Goal: Task Accomplishment & Management: Use online tool/utility

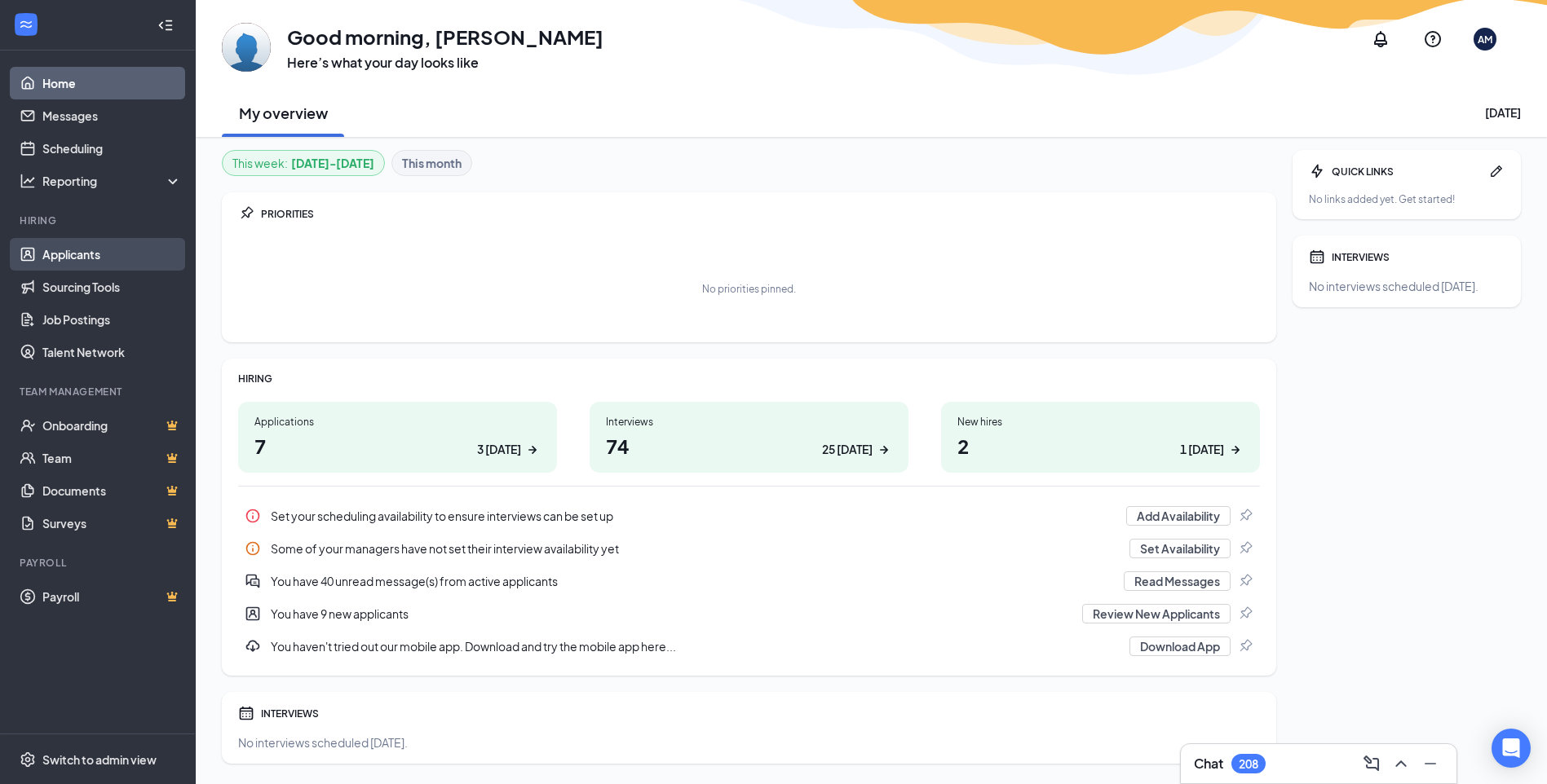
click at [85, 262] on link "Applicants" at bounding box center [111, 253] width 140 height 32
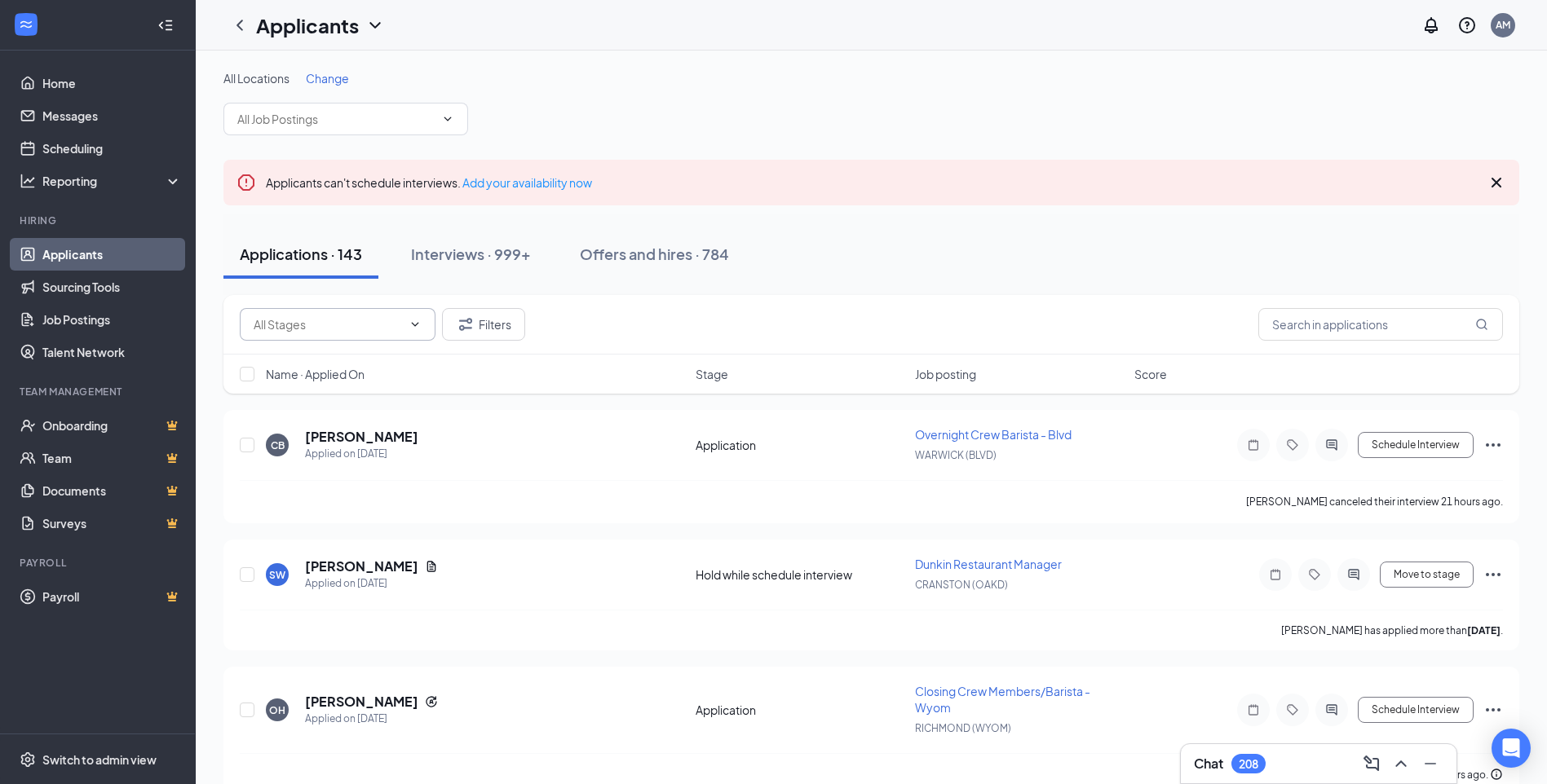
click at [361, 329] on input "text" at bounding box center [327, 324] width 148 height 18
click at [716, 307] on div "Filters" at bounding box center [871, 324] width 1296 height 60
click at [419, 332] on span at bounding box center [337, 324] width 196 height 32
click at [1310, 329] on input "text" at bounding box center [1380, 324] width 245 height 32
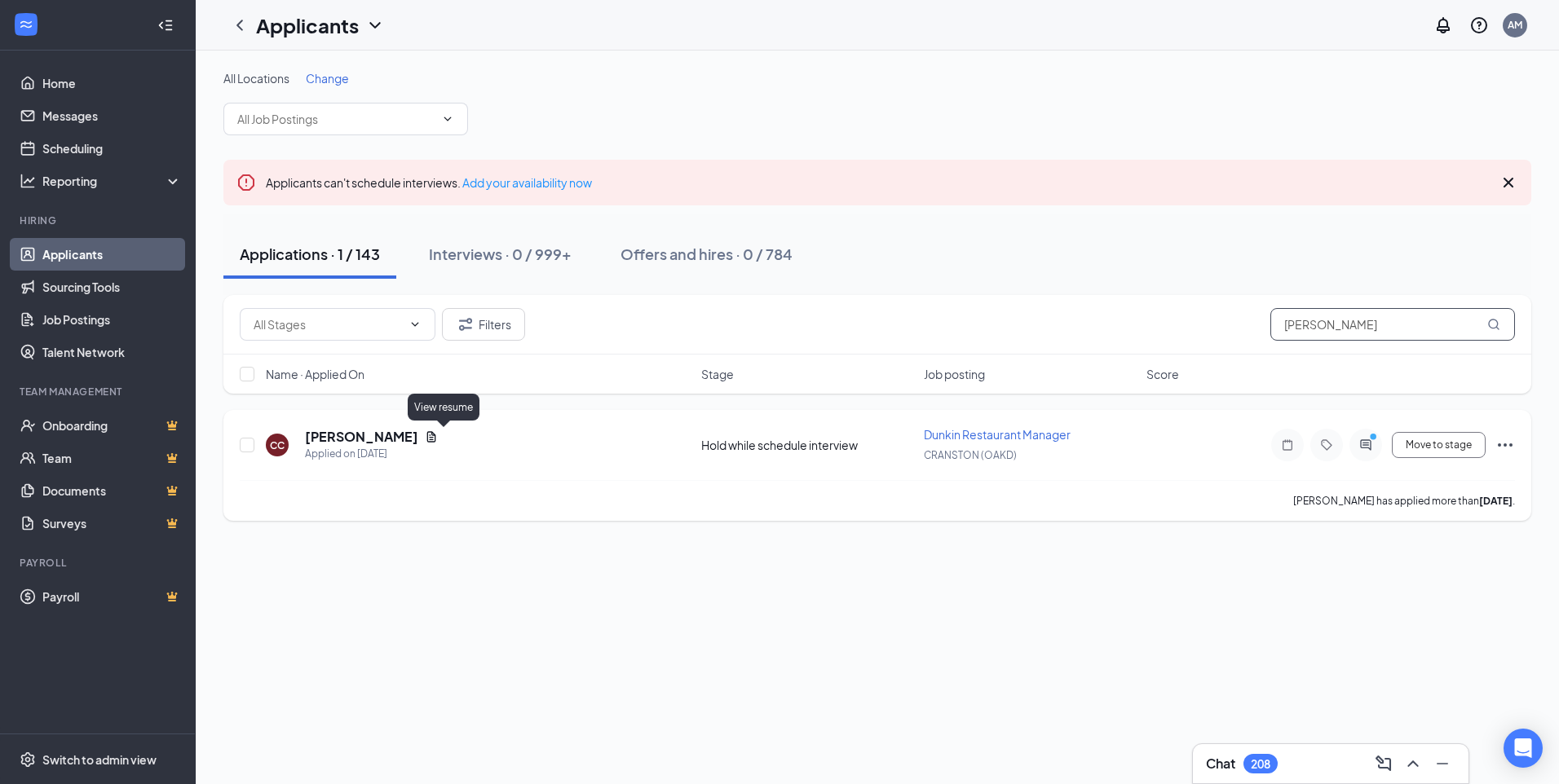
type input "[PERSON_NAME]"
click at [438, 441] on icon "Document" at bounding box center [431, 437] width 13 height 13
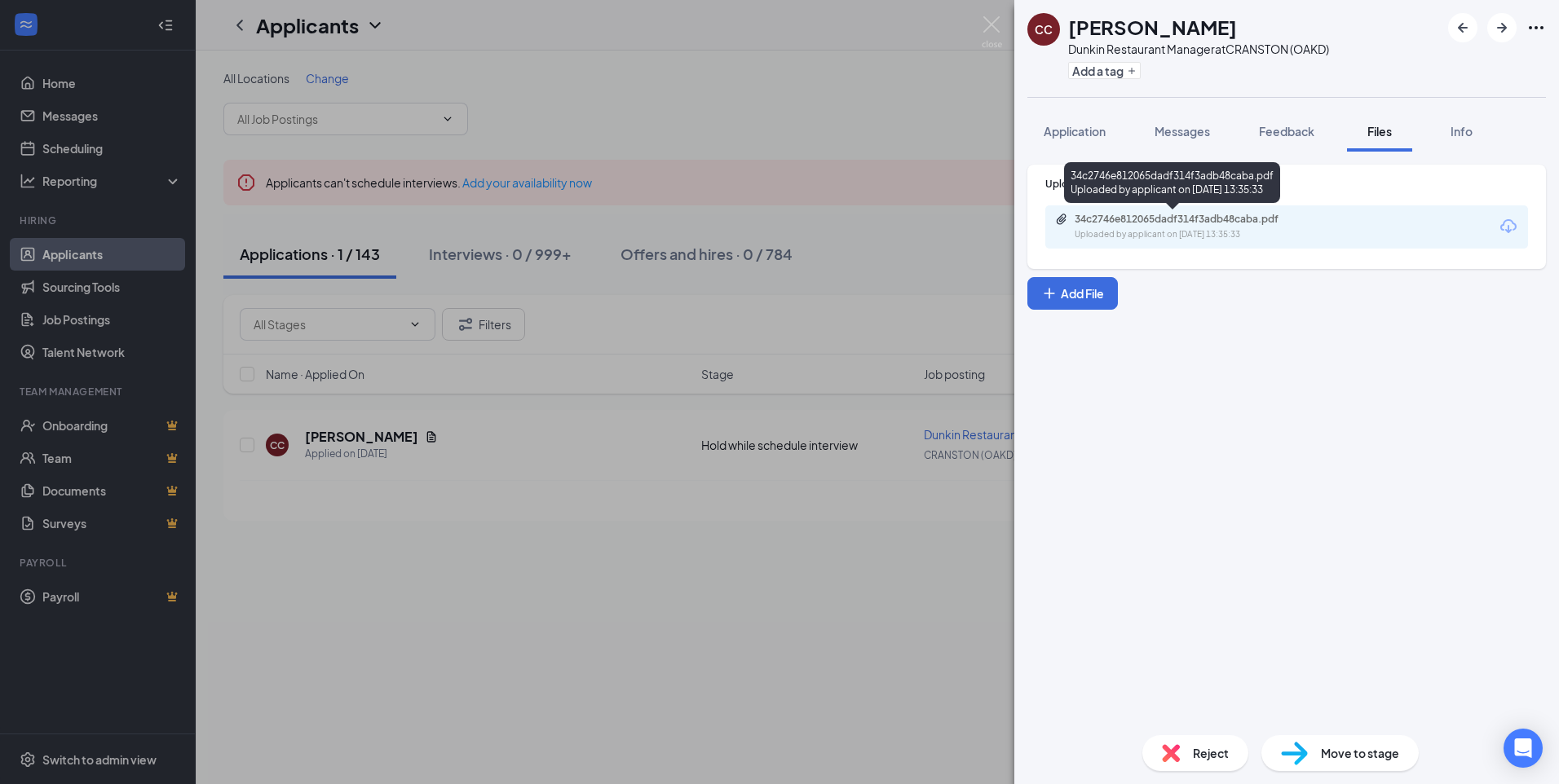
click at [1250, 225] on div "34c2746e812065dadf314f3adb48caba.pdf Uploaded by applicant on Aug 19, 2025 at 1…" at bounding box center [1187, 227] width 264 height 29
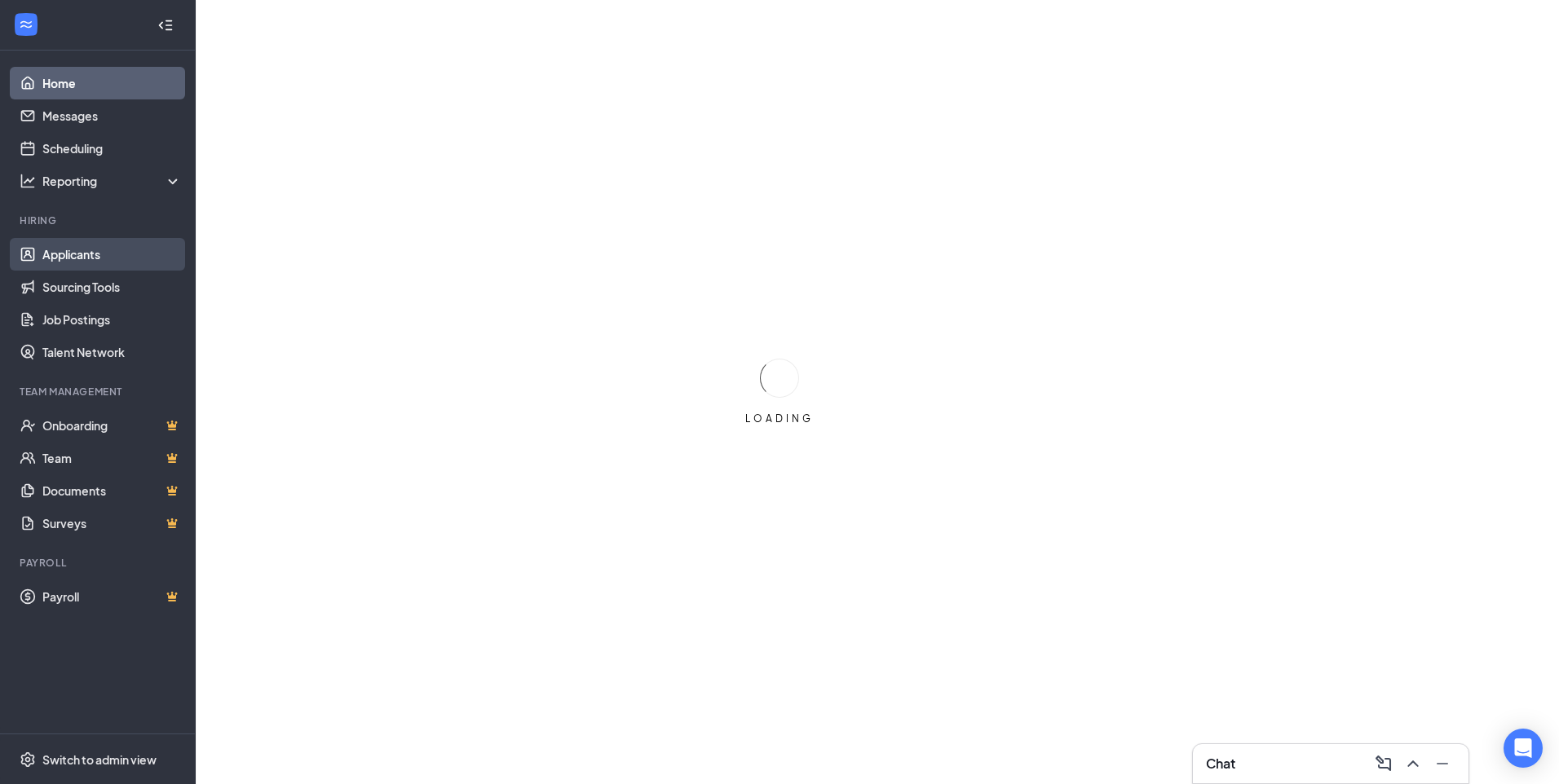
click at [90, 260] on link "Applicants" at bounding box center [111, 253] width 139 height 32
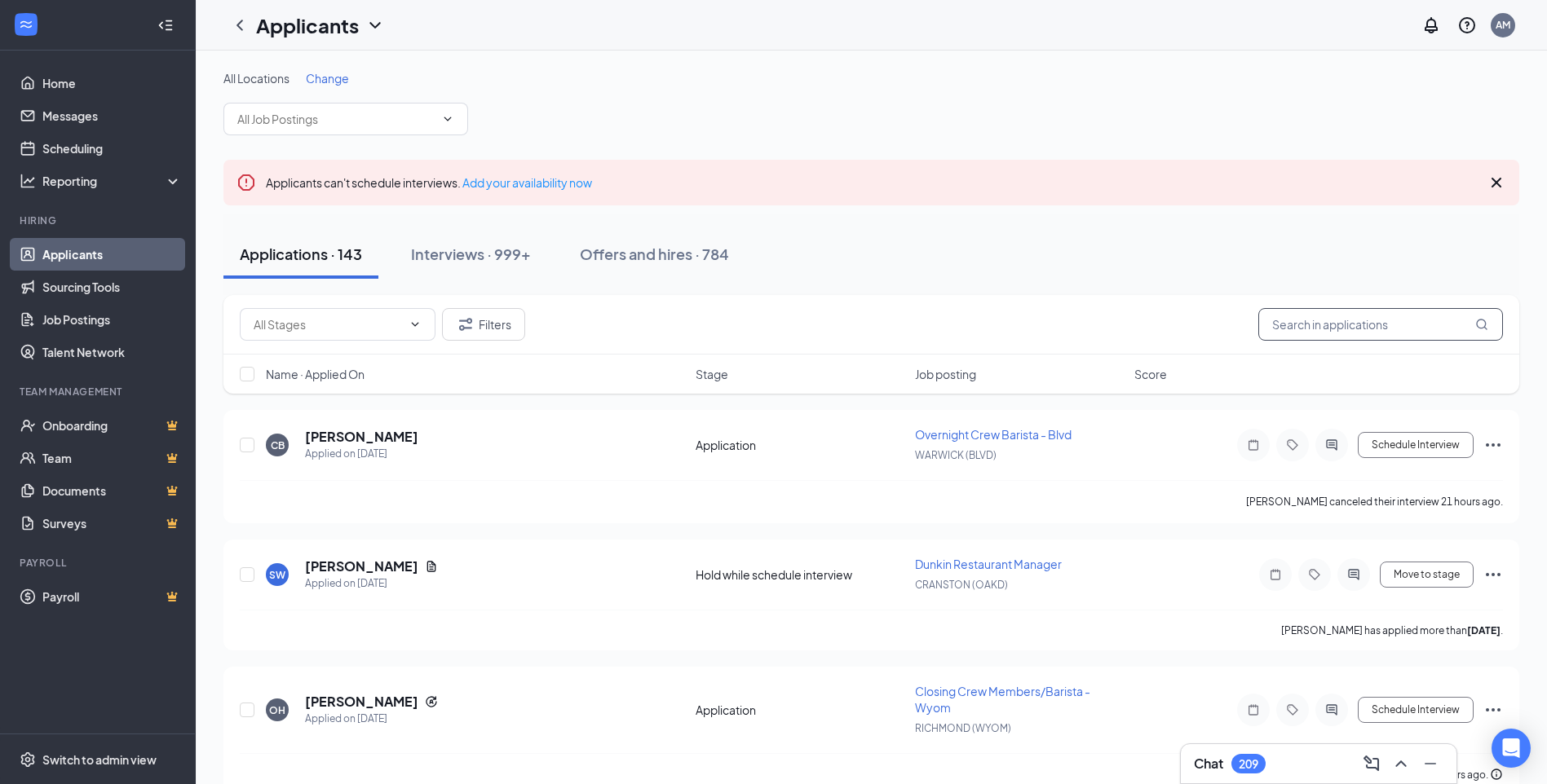
click at [1307, 332] on input "text" at bounding box center [1380, 324] width 245 height 32
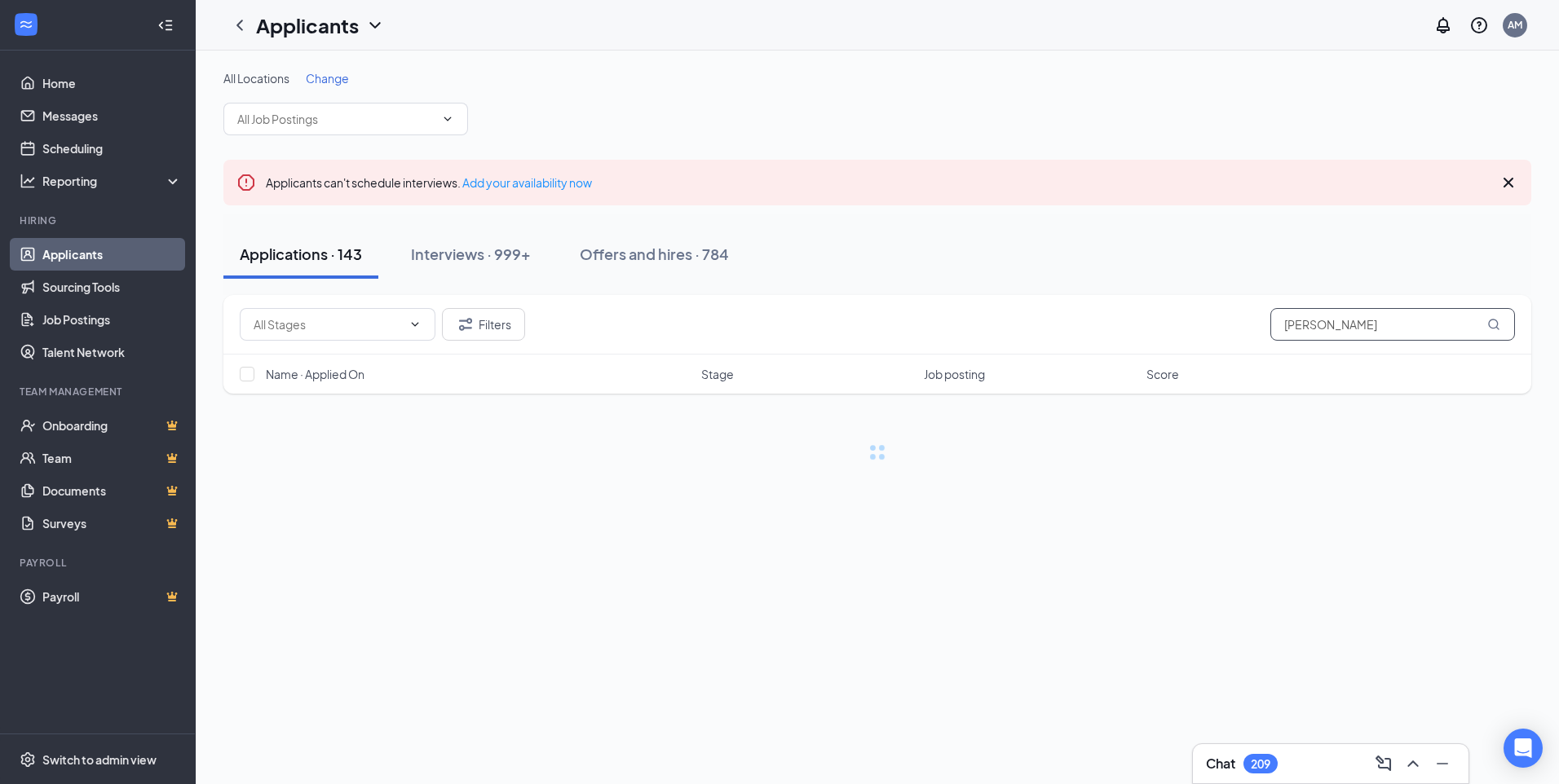
type input "[PERSON_NAME]"
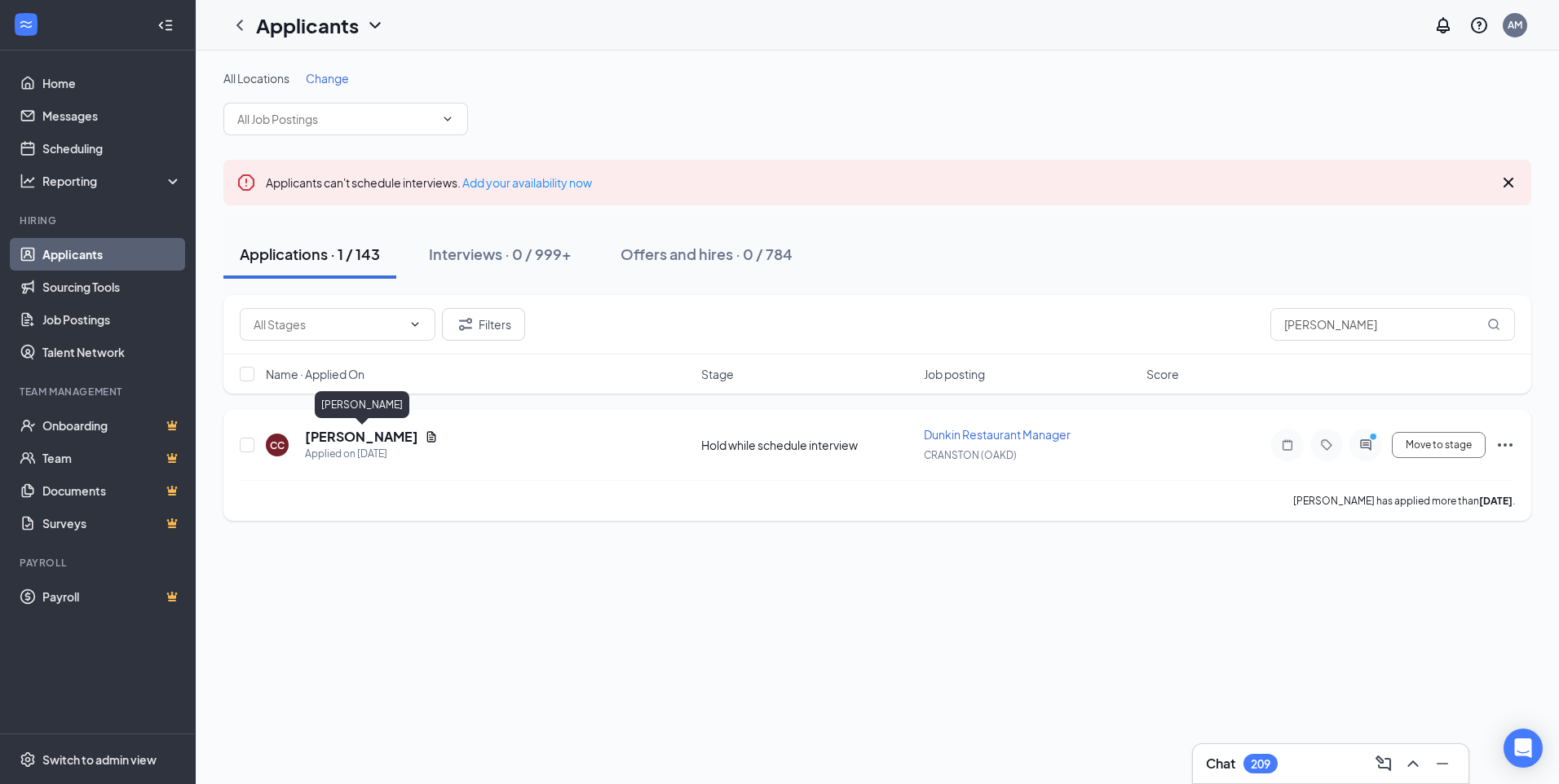
click at [373, 432] on h5 "[PERSON_NAME]" at bounding box center [361, 437] width 113 height 18
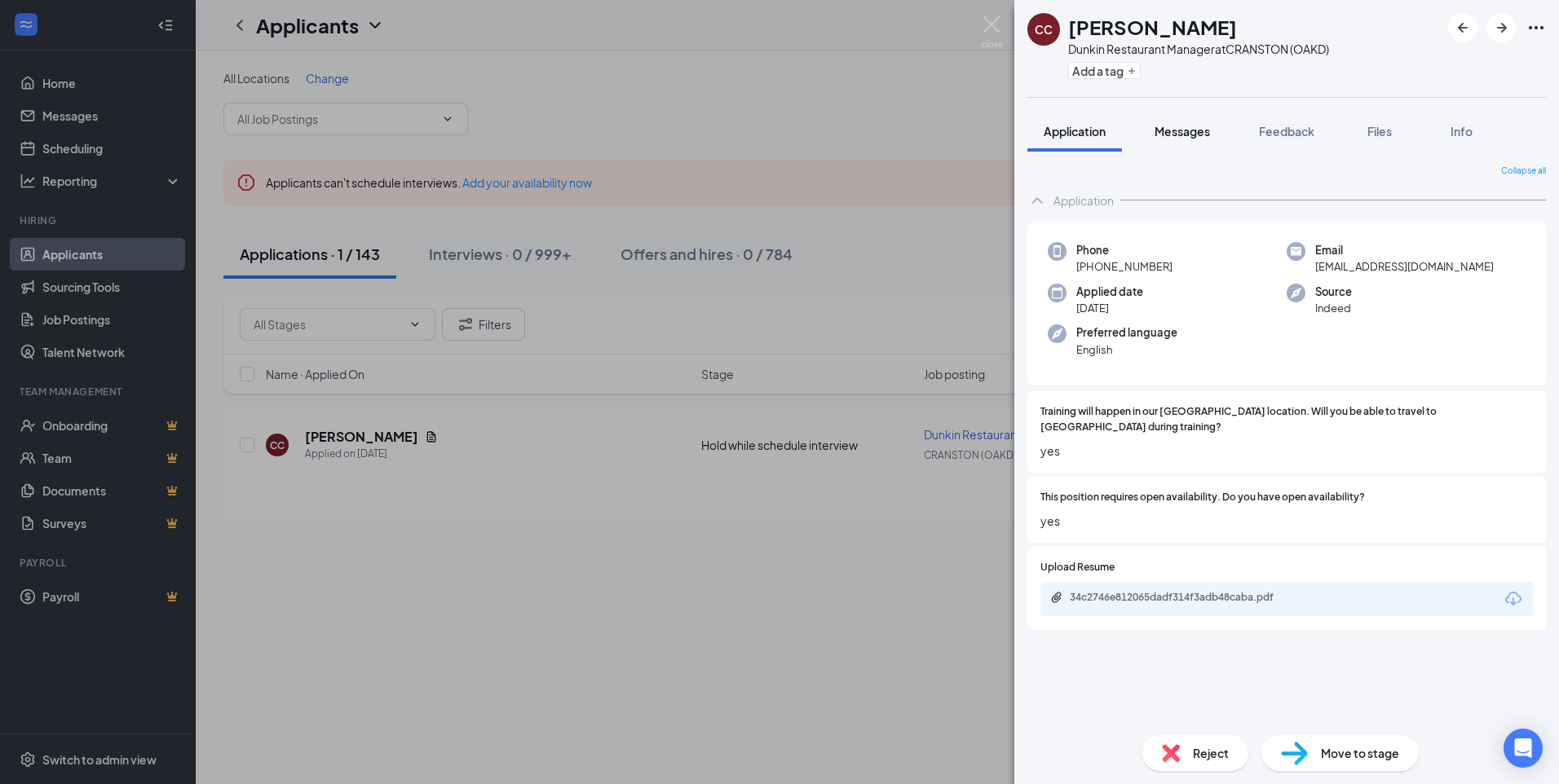
click at [1189, 133] on span "Messages" at bounding box center [1182, 131] width 55 height 15
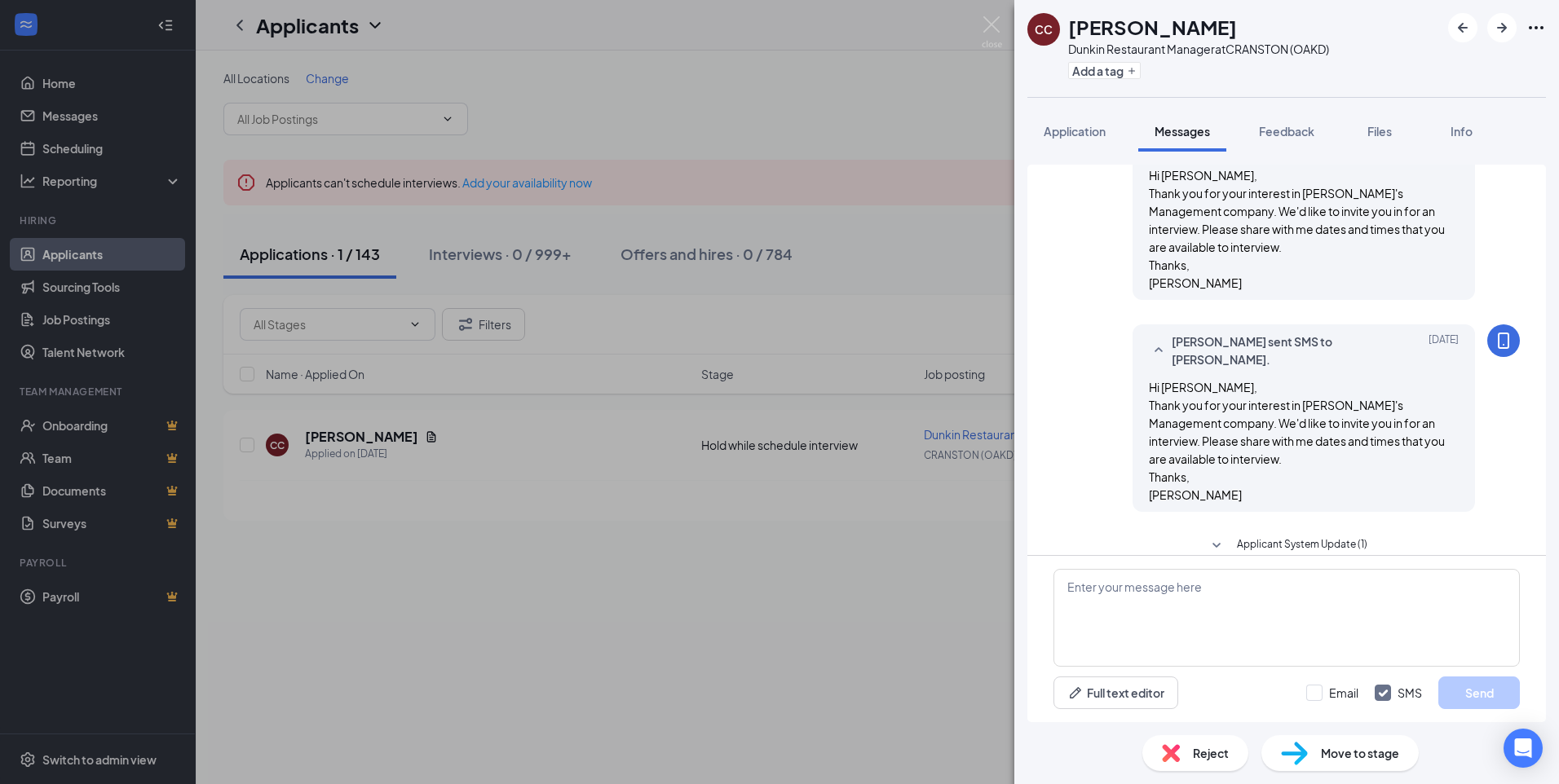
scroll to position [131, 0]
